Goal: Task Accomplishment & Management: Manage account settings

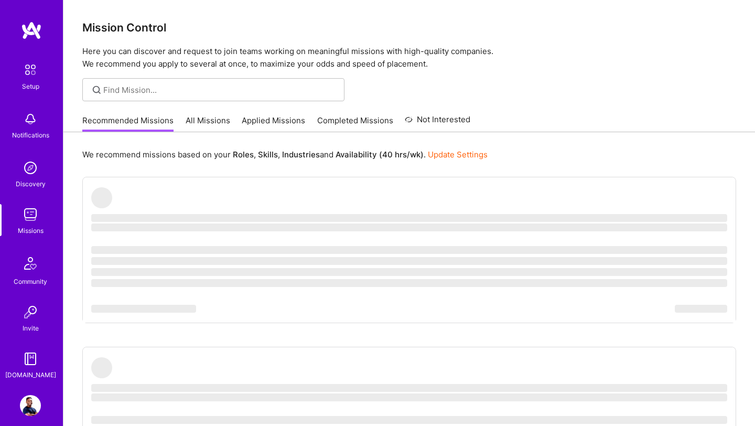
click at [208, 126] on link "All Missions" at bounding box center [208, 123] width 45 height 17
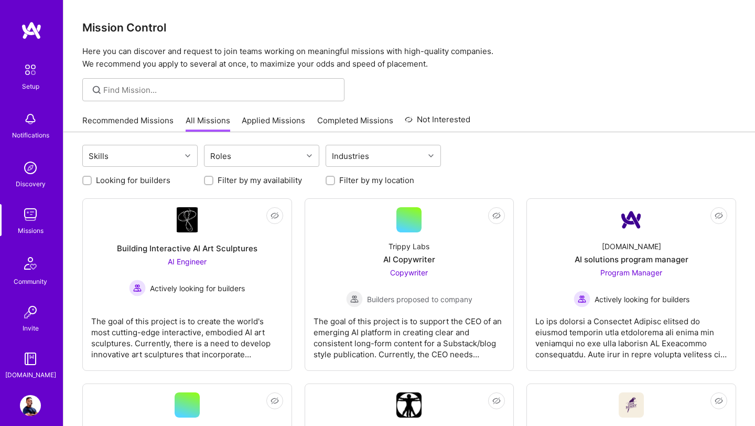
click at [253, 122] on link "Applied Missions" at bounding box center [273, 123] width 63 height 17
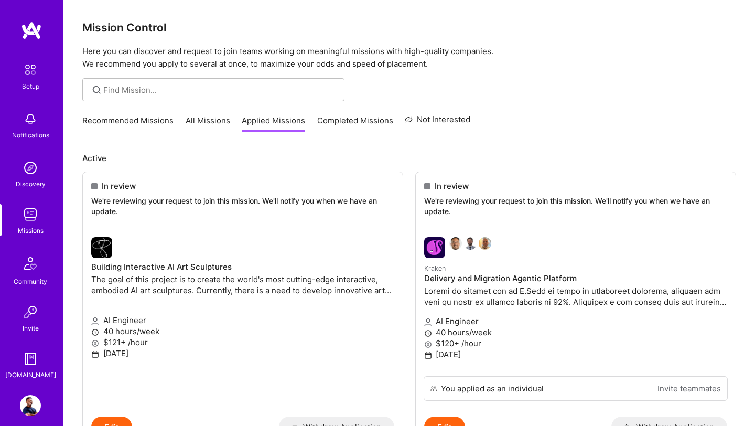
click at [27, 29] on img at bounding box center [31, 30] width 21 height 19
